Goal: Transaction & Acquisition: Purchase product/service

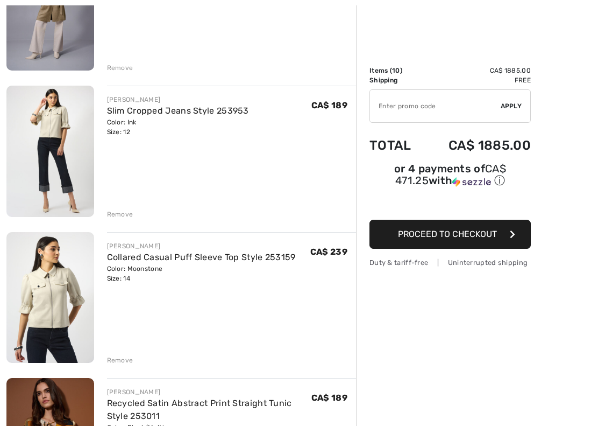
scroll to position [505, 0]
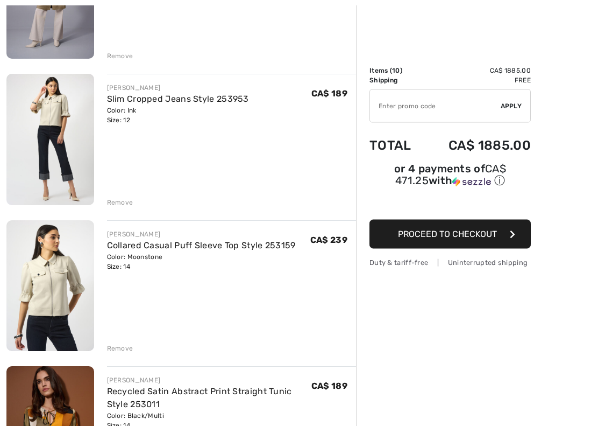
click at [40, 109] on img at bounding box center [50, 139] width 88 height 131
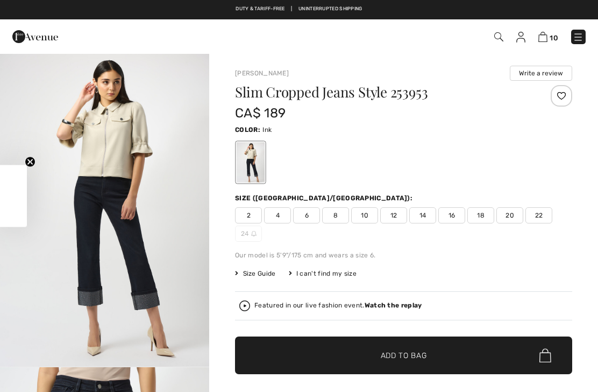
checkbox input "true"
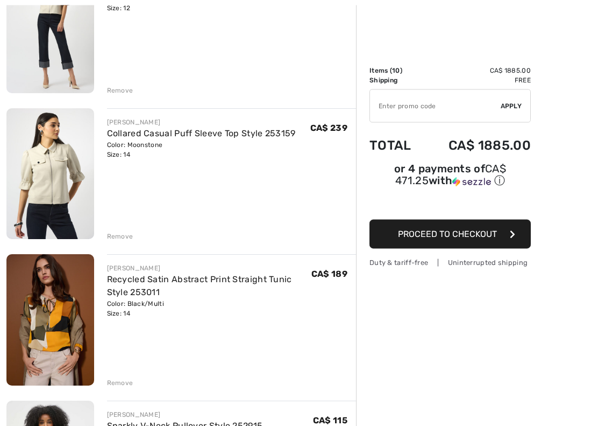
scroll to position [618, 0]
click at [58, 201] on img at bounding box center [50, 173] width 88 height 131
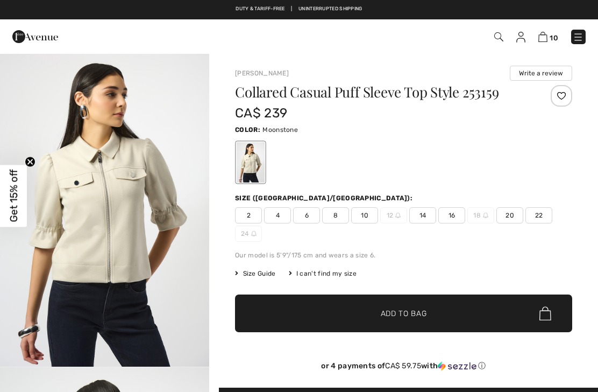
checkbox input "true"
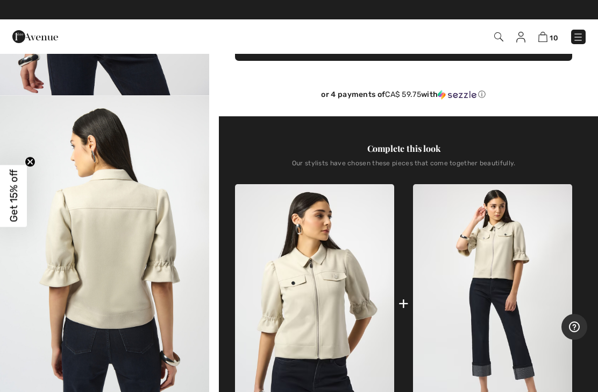
scroll to position [271, 0]
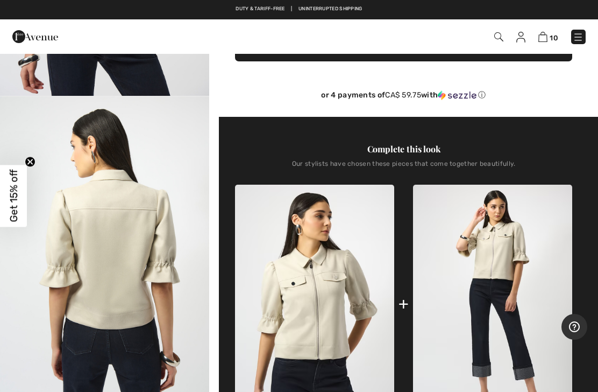
click at [110, 217] on img "2 / 5" at bounding box center [104, 253] width 209 height 314
